Goal: Task Accomplishment & Management: Manage account settings

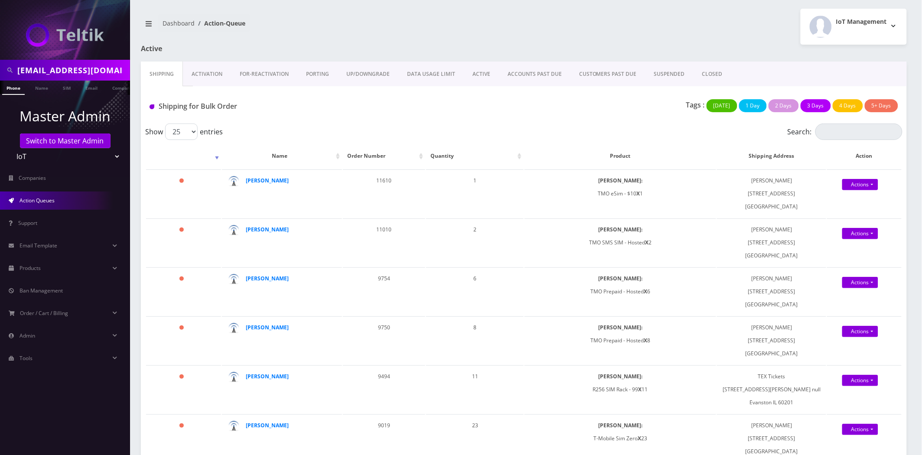
click at [49, 69] on input "tquittmeyer@gmail.com" at bounding box center [72, 70] width 111 height 16
click at [49, 70] on input "tquittmeyer@gmail.com" at bounding box center [72, 70] width 111 height 16
paste input "89012803321203643356"
type input "89012803321203643356"
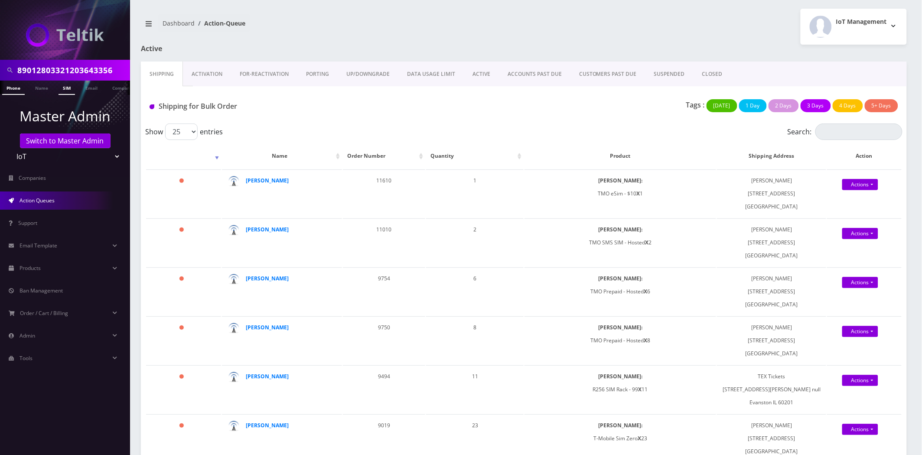
click at [64, 87] on link "SIM" at bounding box center [67, 88] width 16 height 14
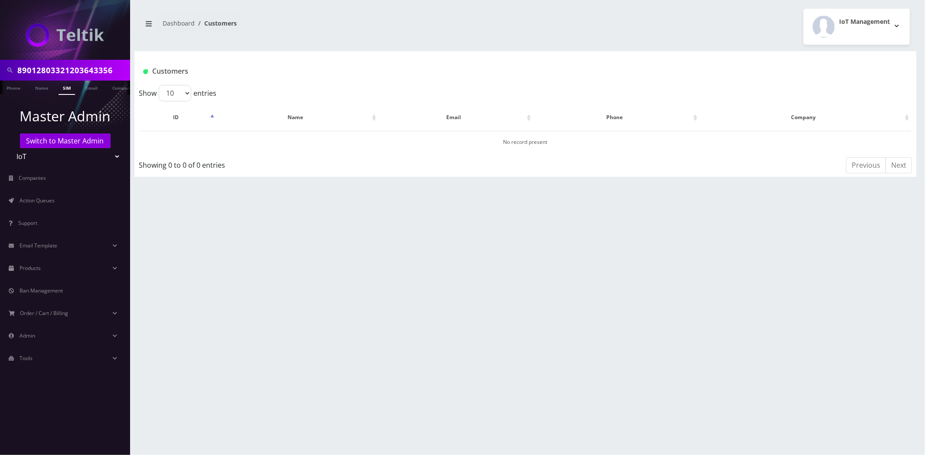
click at [77, 75] on input "89012803321203643356" at bounding box center [72, 70] width 111 height 16
paste input "148000012008604791"
type input "89148000012008604791"
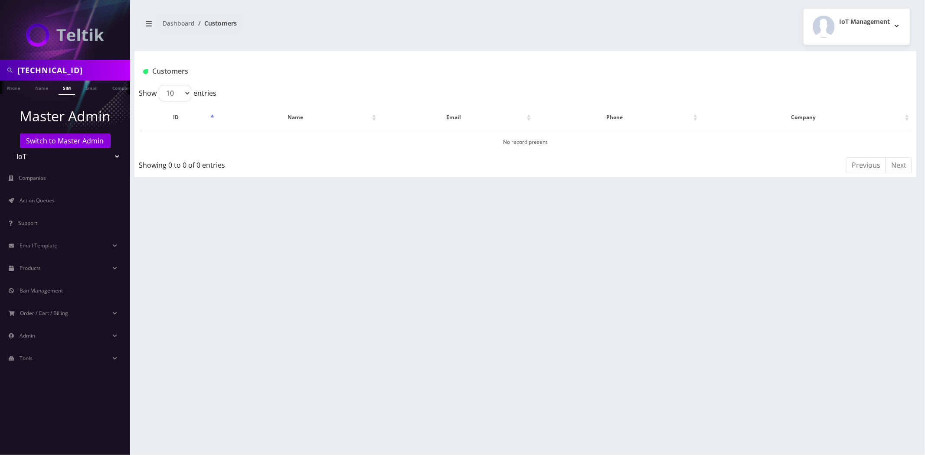
click at [68, 88] on link "SIM" at bounding box center [67, 88] width 16 height 14
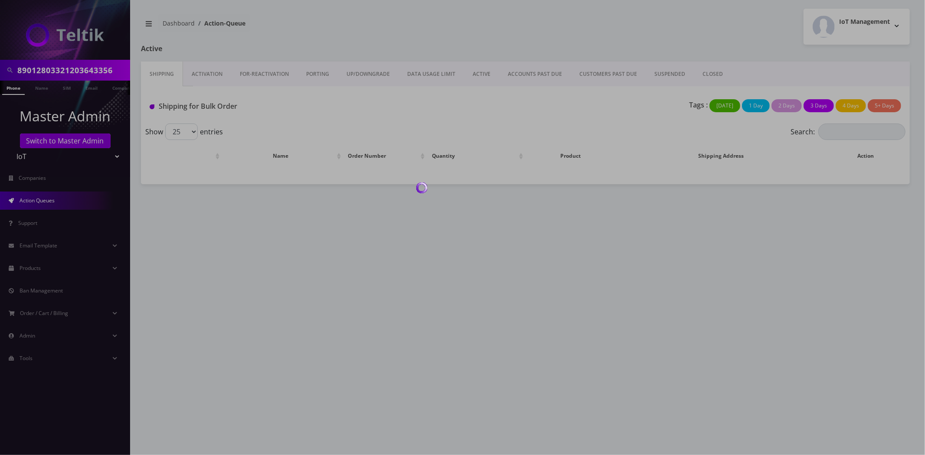
click at [79, 69] on div at bounding box center [462, 227] width 925 height 455
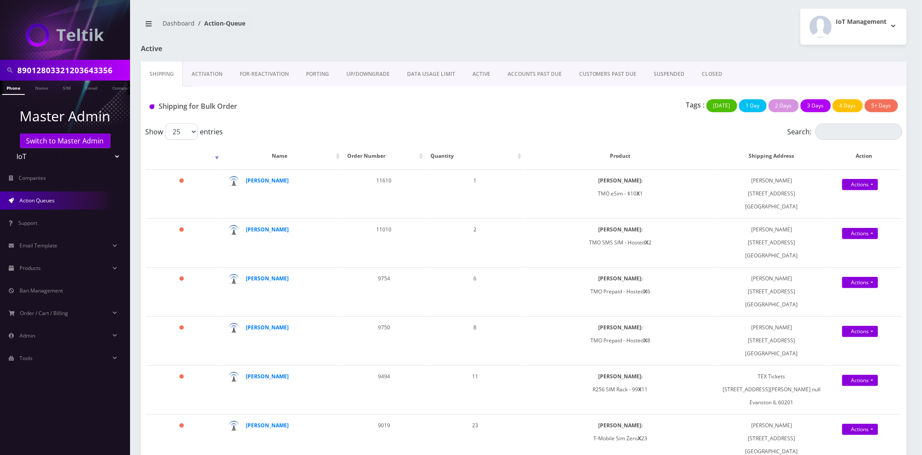
click at [79, 69] on input "89012803321203643356" at bounding box center [72, 70] width 111 height 16
paste input "40497131703638"
type input "8901240497131703638"
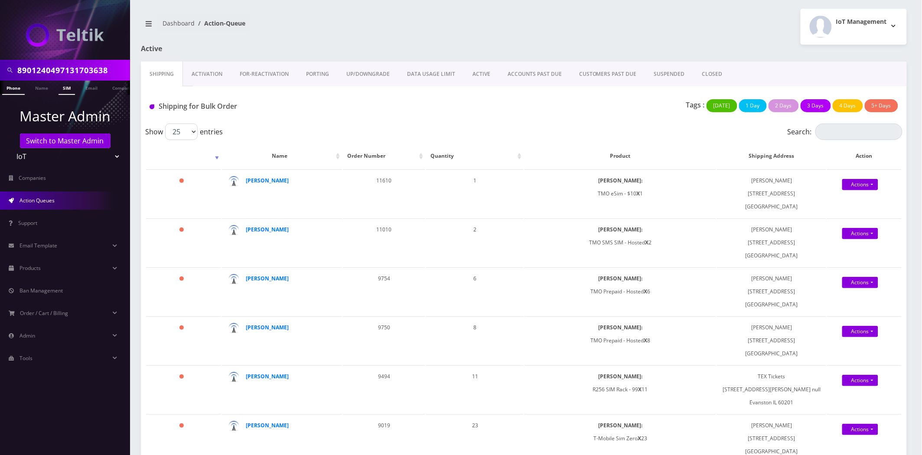
click at [66, 84] on link "SIM" at bounding box center [67, 88] width 16 height 14
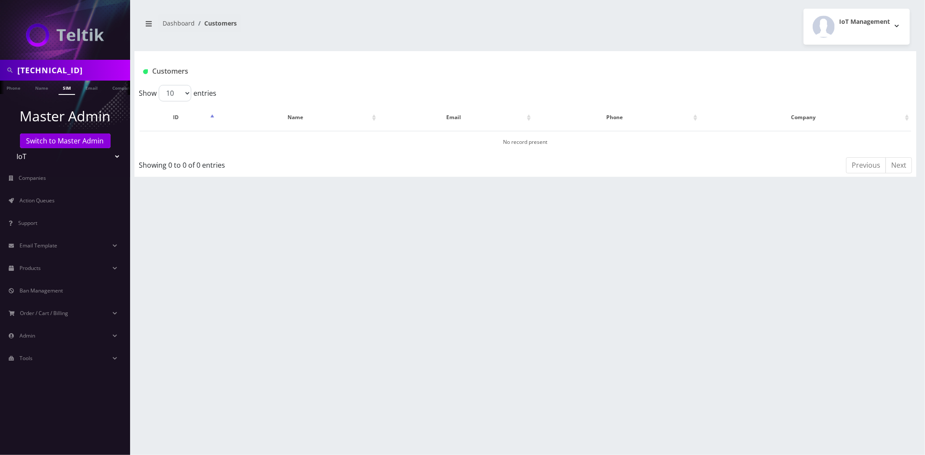
click at [76, 68] on input "[TECHNICAL_ID]" at bounding box center [72, 70] width 111 height 16
click at [76, 68] on input "89148000012008604791" at bounding box center [72, 70] width 111 height 16
type input "atrigos"
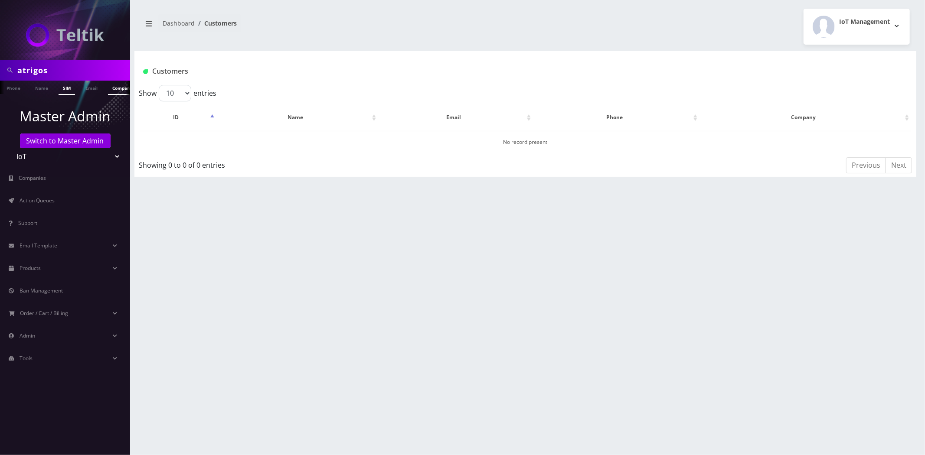
click at [114, 82] on link "Company" at bounding box center [122, 88] width 29 height 14
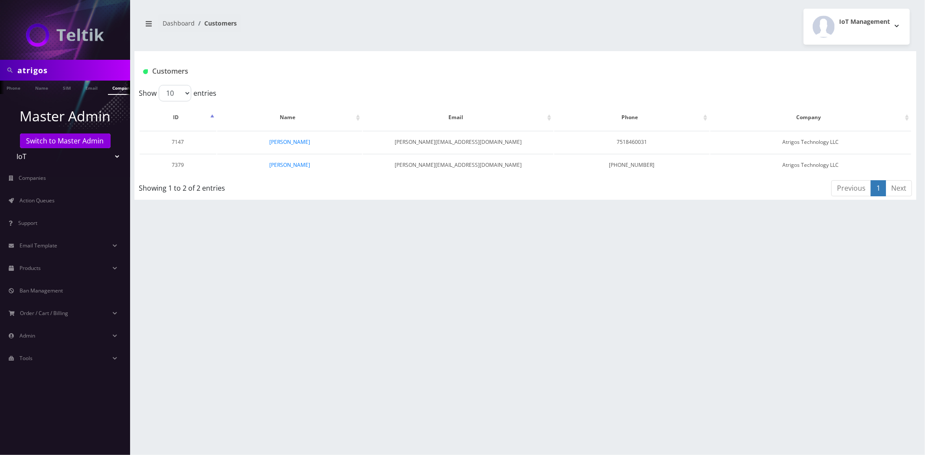
scroll to position [0, 4]
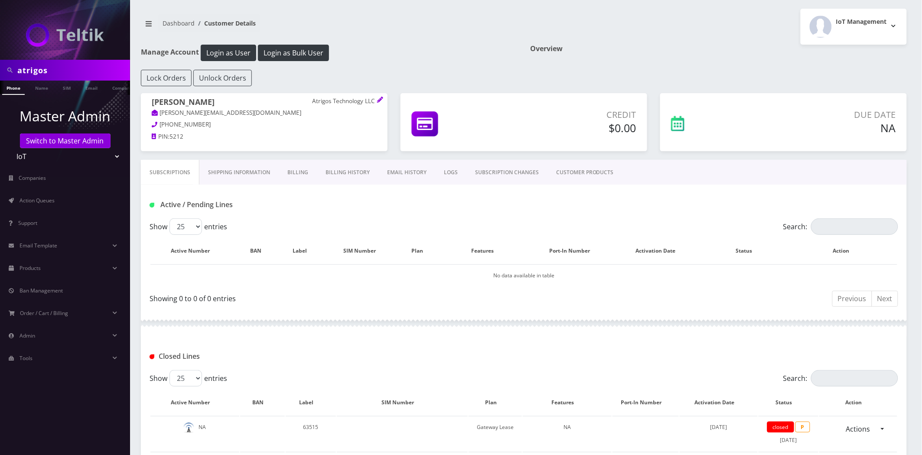
click at [365, 49] on h1 "Manage Account Login as User Login as Bulk User" at bounding box center [329, 53] width 377 height 16
click at [365, 166] on link "Billing History" at bounding box center [348, 172] width 62 height 25
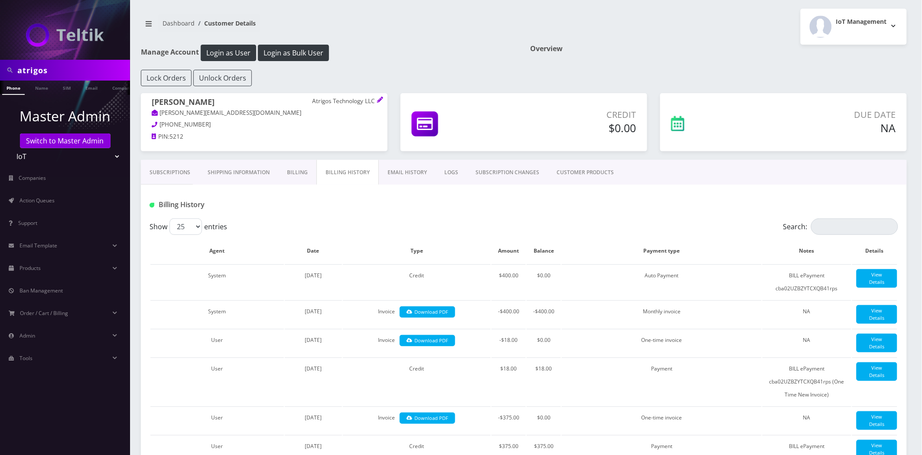
click at [171, 158] on div "[PERSON_NAME] Atrigos Technology LLC [PERSON_NAME][EMAIL_ADDRESS][DOMAIN_NAME] …" at bounding box center [264, 126] width 260 height 67
click at [173, 168] on link "Subscriptions" at bounding box center [170, 172] width 58 height 25
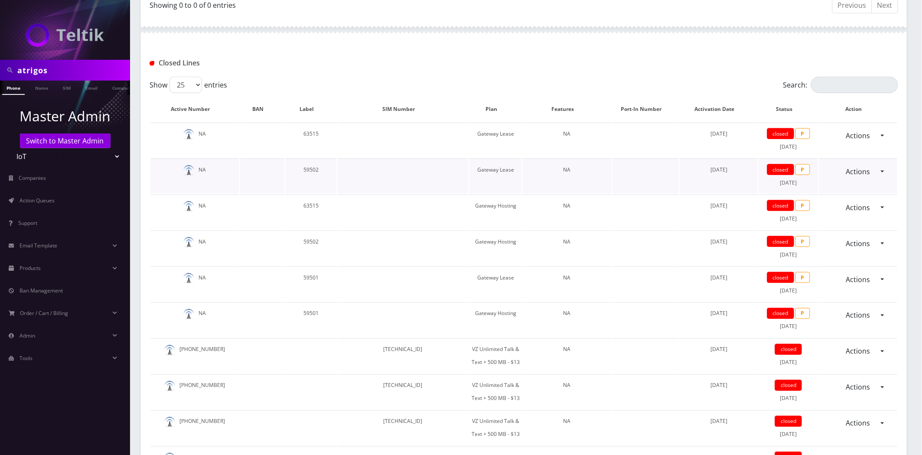
scroll to position [289, 0]
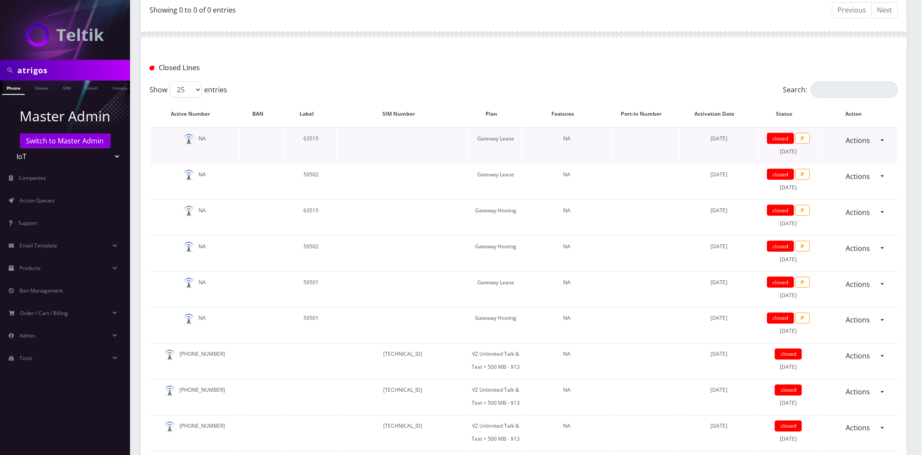
click at [316, 140] on td "63515" at bounding box center [311, 144] width 51 height 35
copy td "63515"
